Goal: Task Accomplishment & Management: Manage account settings

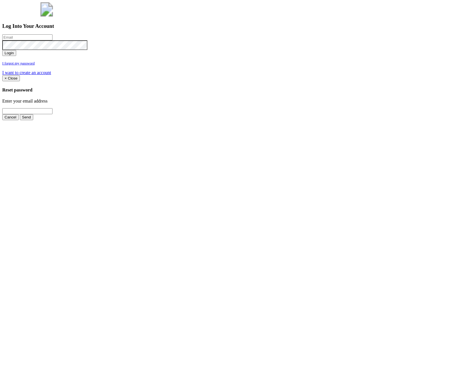
click at [53, 40] on input "email" at bounding box center [27, 37] width 50 height 6
type input "[PERSON_NAME][EMAIL_ADDRESS][PERSON_NAME][DOMAIN_NAME]"
click at [16, 56] on button "Login" at bounding box center [9, 53] width 14 height 6
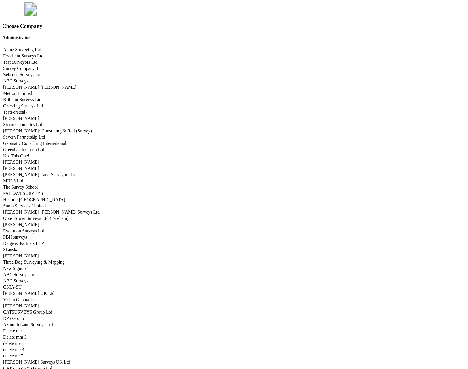
scroll to position [2376, 0]
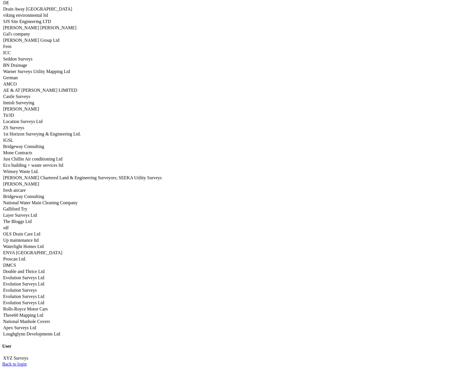
click at [33, 61] on link "Seddon Surveys" at bounding box center [18, 59] width 30 height 5
